Goal: Task Accomplishment & Management: Manage account settings

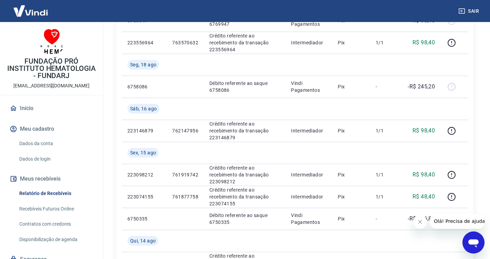
scroll to position [352, 0]
